Goal: Task Accomplishment & Management: Use online tool/utility

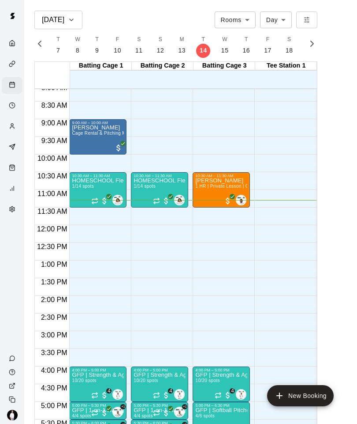
scroll to position [287, 0]
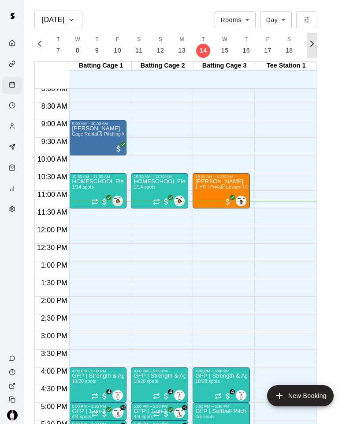
click at [310, 43] on icon "button" at bounding box center [312, 43] width 11 height 11
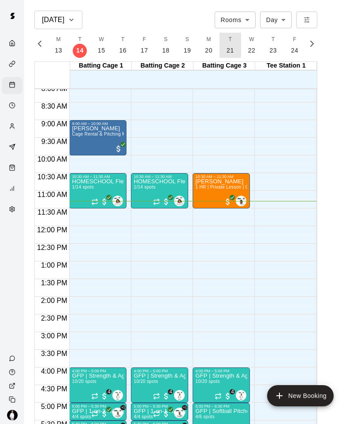
click at [232, 50] on button "T 21" at bounding box center [231, 45] width 22 height 25
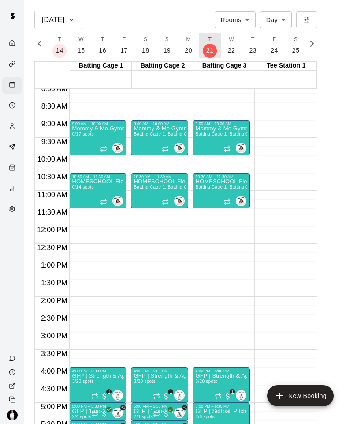
scroll to position [0, 3862]
click at [228, 43] on span "W" at bounding box center [230, 39] width 5 height 9
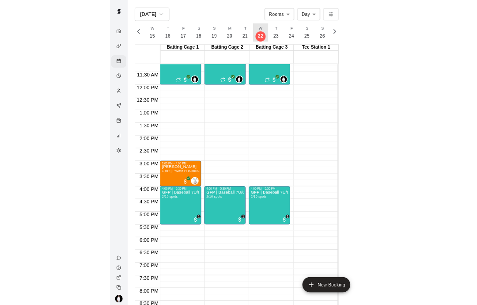
scroll to position [396, 0]
